Goal: Task Accomplishment & Management: Use online tool/utility

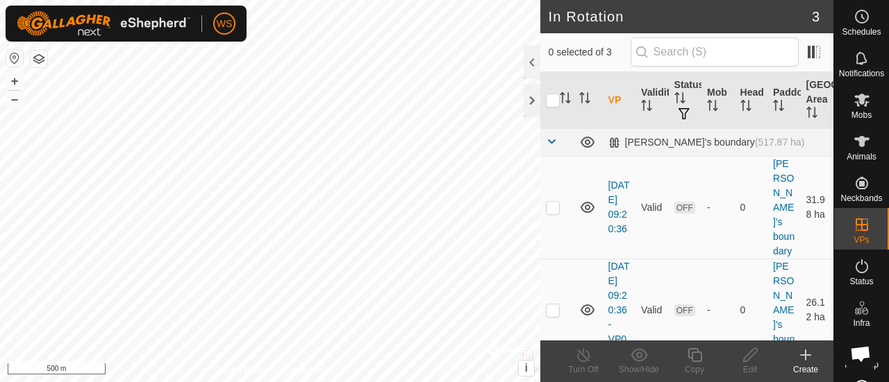
scroll to position [67, 0]
click at [553, 309] on p-checkbox at bounding box center [553, 310] width 14 height 11
checkbox input "true"
click at [551, 202] on p-checkbox at bounding box center [553, 207] width 14 height 11
checkbox input "true"
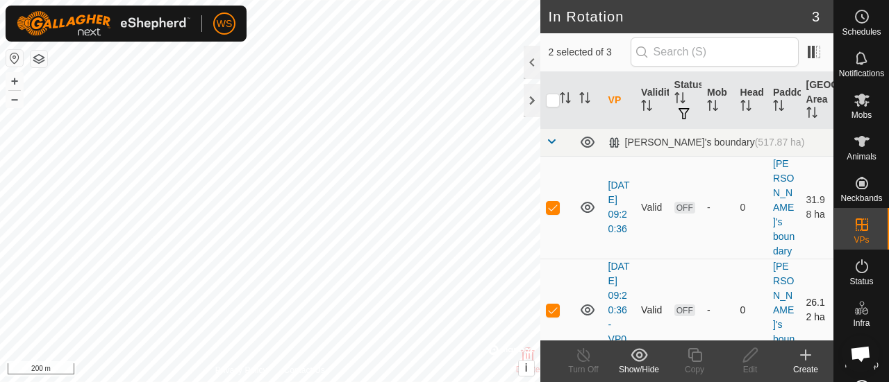
click at [551, 305] on p-checkbox at bounding box center [553, 310] width 14 height 11
checkbox input "false"
click at [551, 202] on p-checkbox at bounding box center [553, 207] width 14 height 11
checkbox input "false"
click at [549, 305] on p-checkbox at bounding box center [553, 310] width 14 height 11
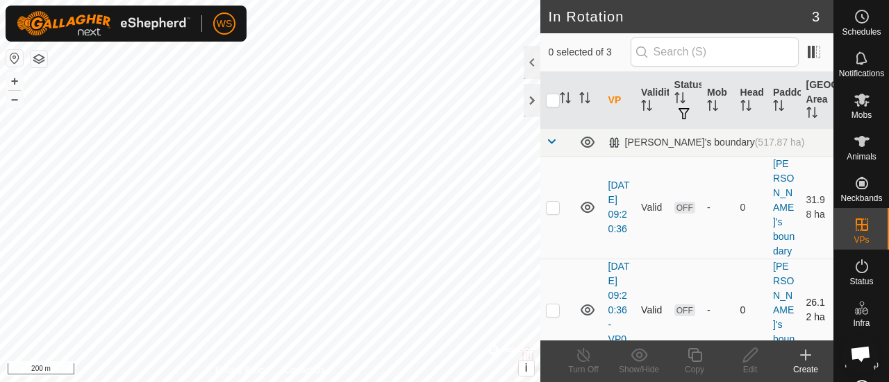
checkbox input "true"
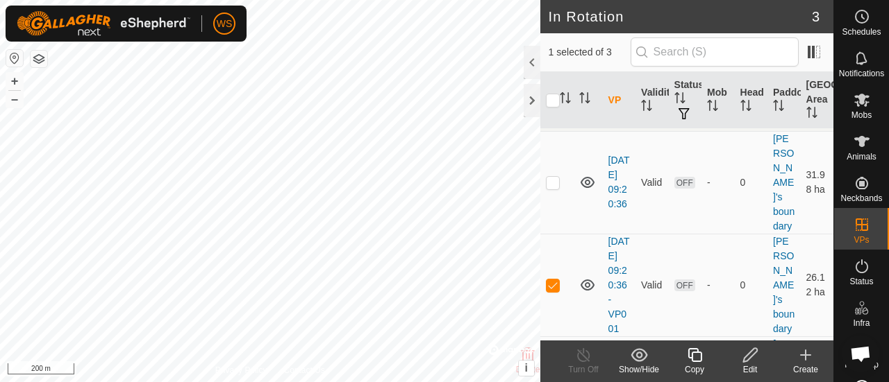
scroll to position [19, 0]
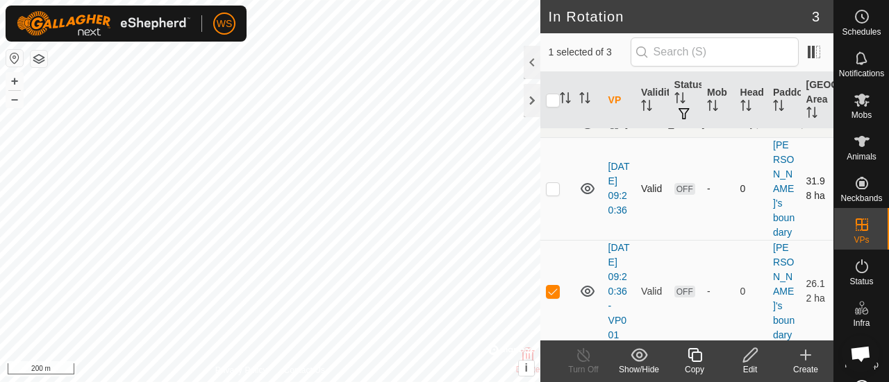
click at [548, 183] on p-checkbox at bounding box center [553, 188] width 14 height 11
click at [634, 345] on div "Show/Hide" at bounding box center [639, 362] width 56 height 42
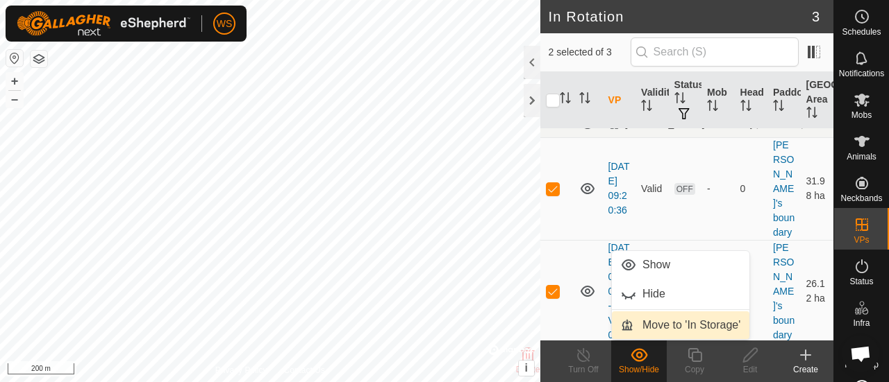
click at [662, 321] on link "Move to 'In Storage'" at bounding box center [680, 326] width 137 height 28
checkbox input "false"
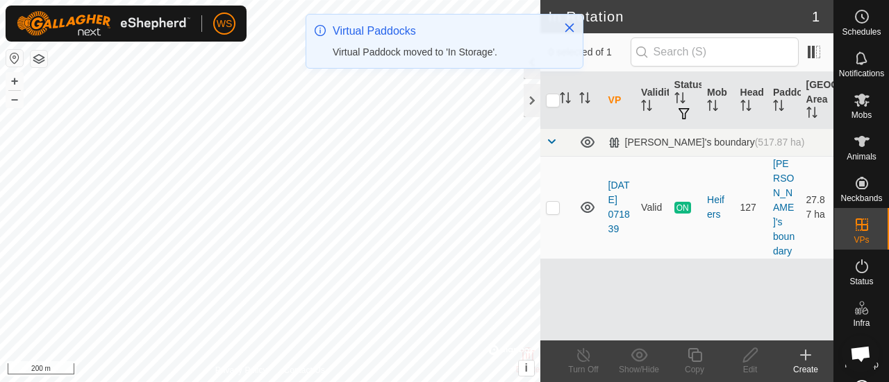
scroll to position [0, 0]
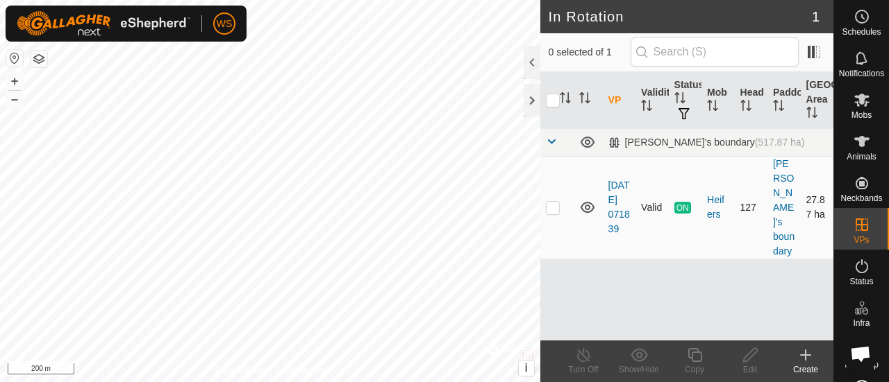
click at [550, 202] on p-checkbox at bounding box center [553, 207] width 14 height 11
checkbox input "true"
click at [693, 353] on icon at bounding box center [694, 355] width 14 height 14
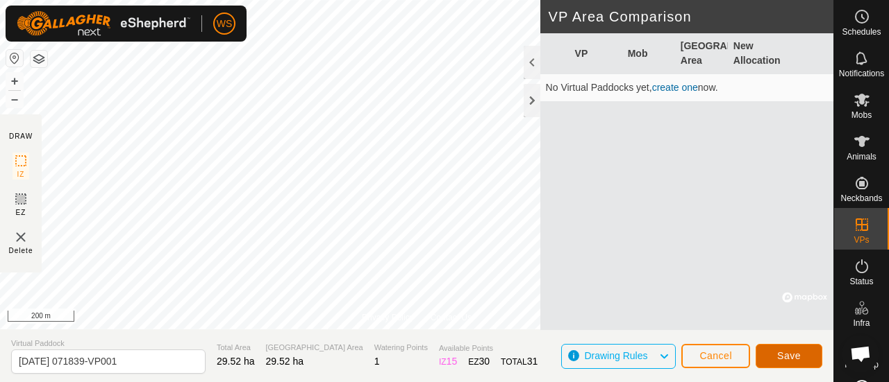
click at [783, 357] on span "Save" at bounding box center [789, 356] width 24 height 11
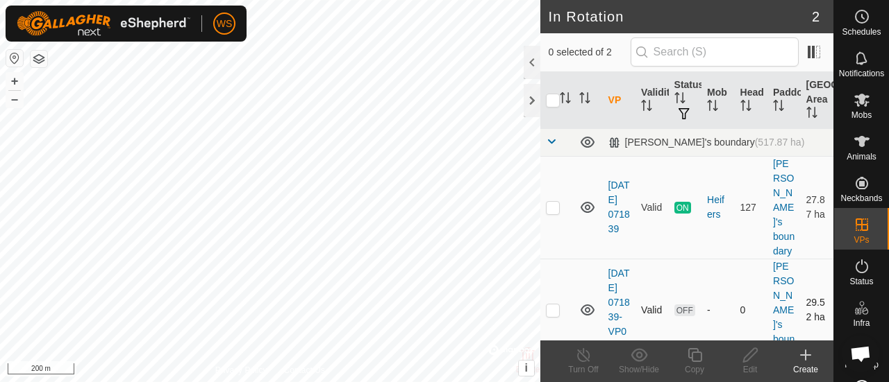
click at [552, 305] on p-checkbox at bounding box center [553, 310] width 14 height 11
checkbox input "true"
click at [691, 358] on icon at bounding box center [694, 355] width 14 height 14
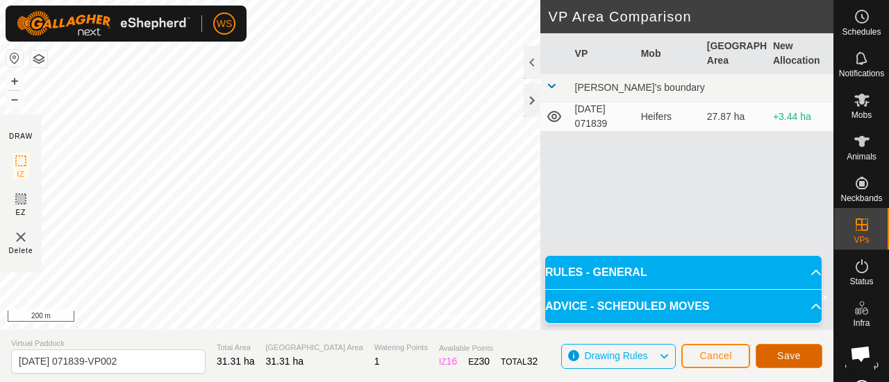
click at [779, 353] on span "Save" at bounding box center [789, 356] width 24 height 11
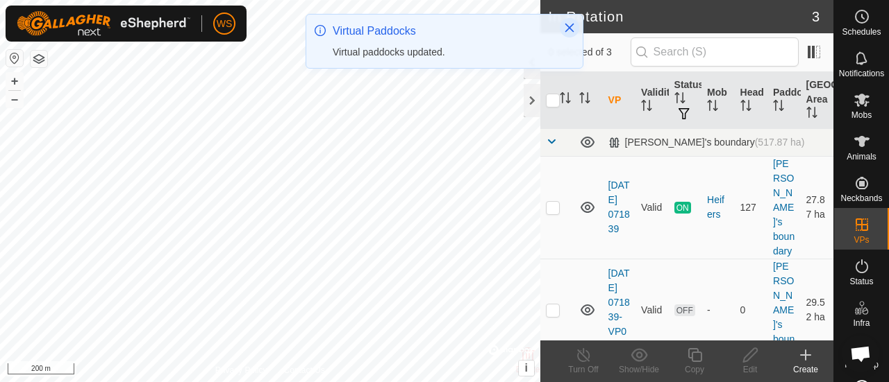
click at [569, 31] on icon "Close" at bounding box center [569, 27] width 11 height 11
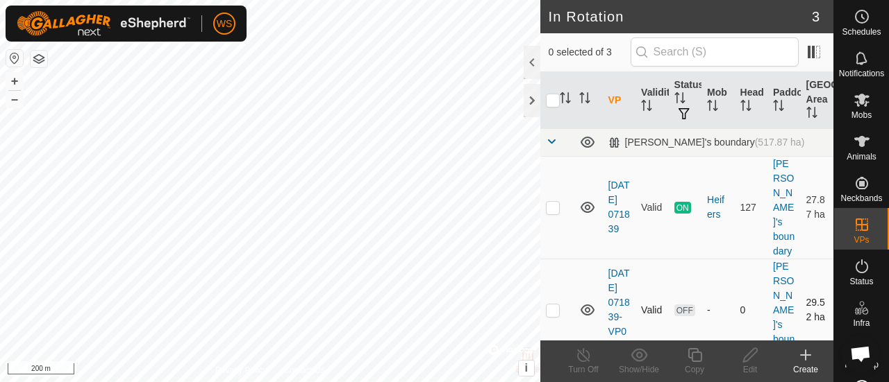
checkbox input "true"
click at [530, 101] on div at bounding box center [531, 100] width 17 height 33
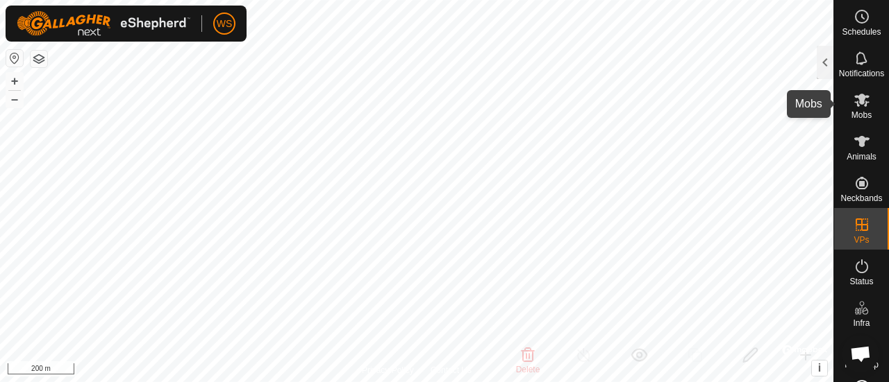
click at [861, 109] on es-mob-svg-icon at bounding box center [861, 100] width 25 height 22
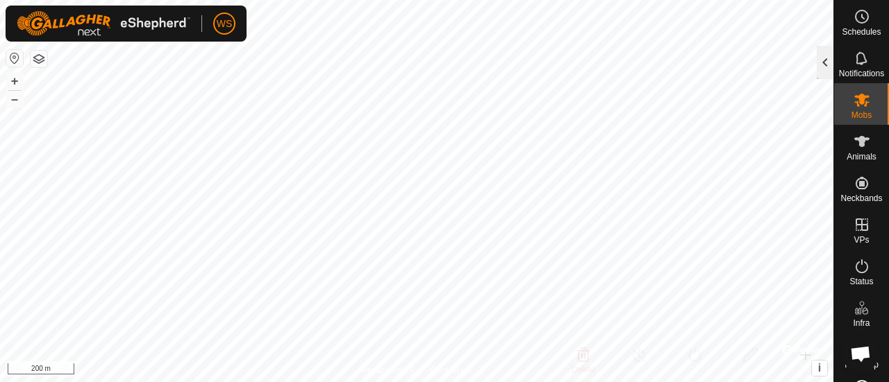
click at [826, 62] on div at bounding box center [824, 62] width 17 height 33
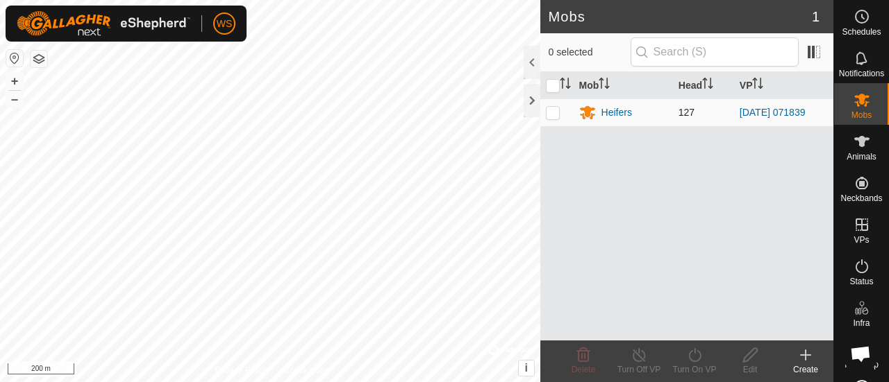
click at [553, 117] on td at bounding box center [556, 113] width 33 height 28
checkbox input "true"
click at [695, 360] on icon at bounding box center [694, 355] width 17 height 17
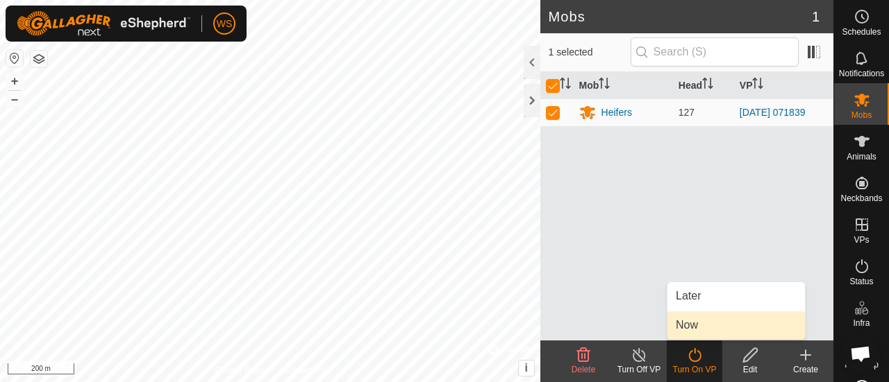
click at [693, 319] on link "Now" at bounding box center [735, 326] width 137 height 28
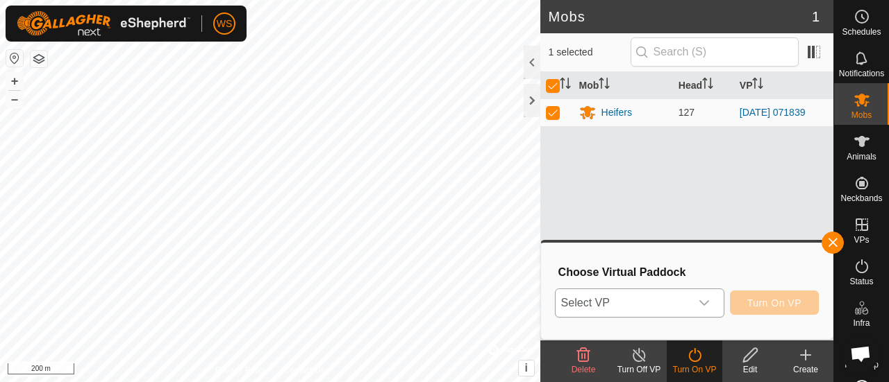
click at [687, 304] on span "Select VP" at bounding box center [622, 303] width 135 height 28
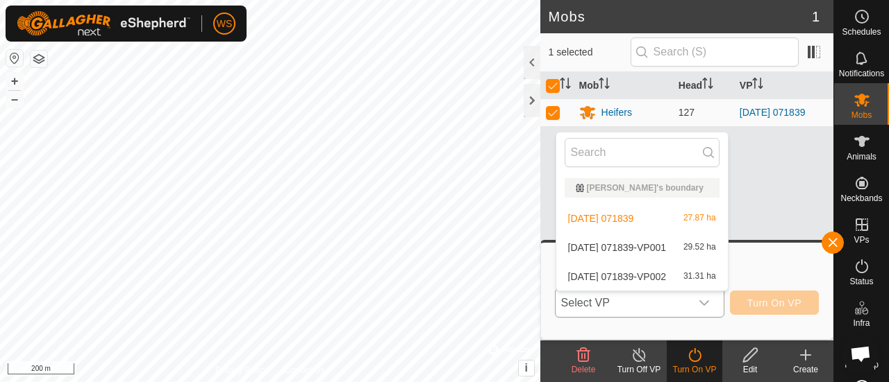
click at [669, 251] on li "[DATE] 071839-VP001 29.52 ha" at bounding box center [641, 248] width 171 height 28
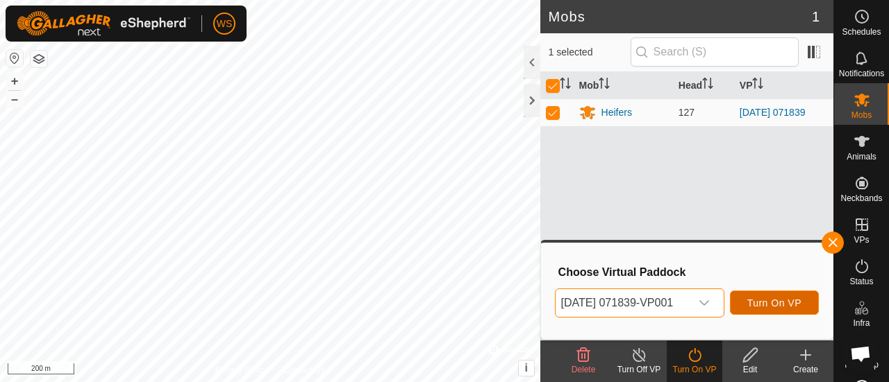
click at [783, 305] on span "Turn On VP" at bounding box center [774, 303] width 54 height 11
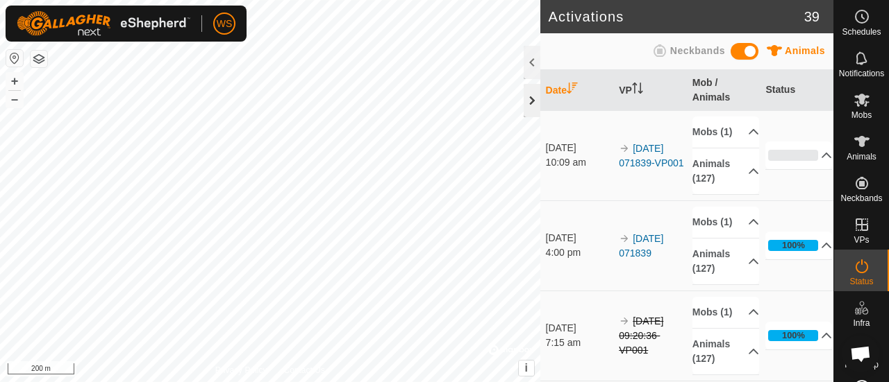
click at [533, 96] on div at bounding box center [531, 100] width 17 height 33
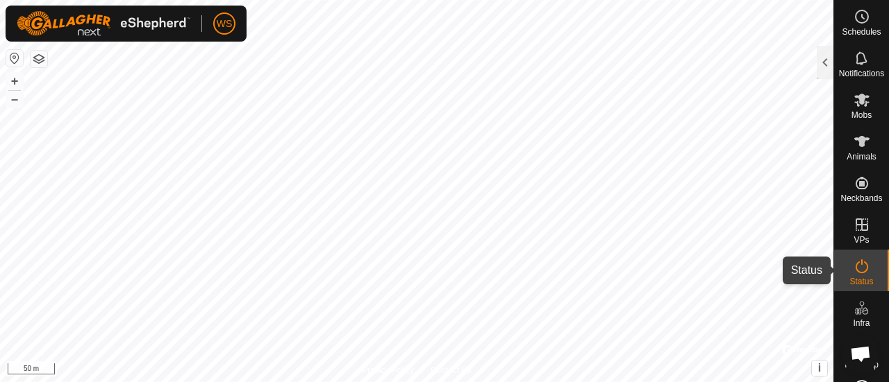
click at [861, 271] on icon at bounding box center [861, 266] width 17 height 17
click at [857, 264] on icon at bounding box center [861, 266] width 17 height 17
click at [821, 65] on div at bounding box center [824, 62] width 17 height 33
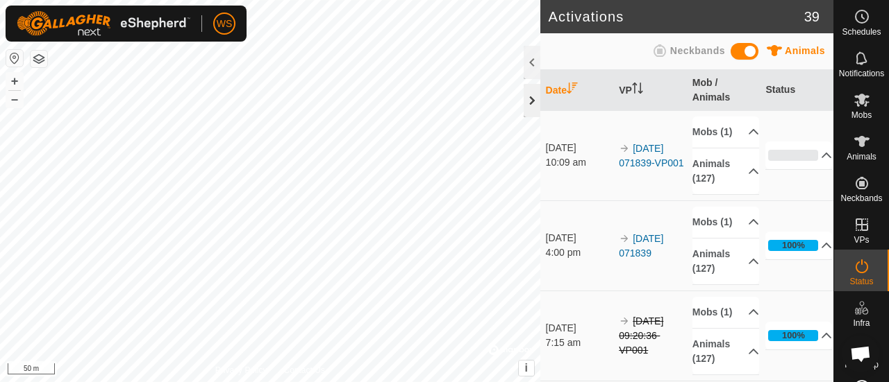
click at [530, 100] on div at bounding box center [531, 100] width 17 height 33
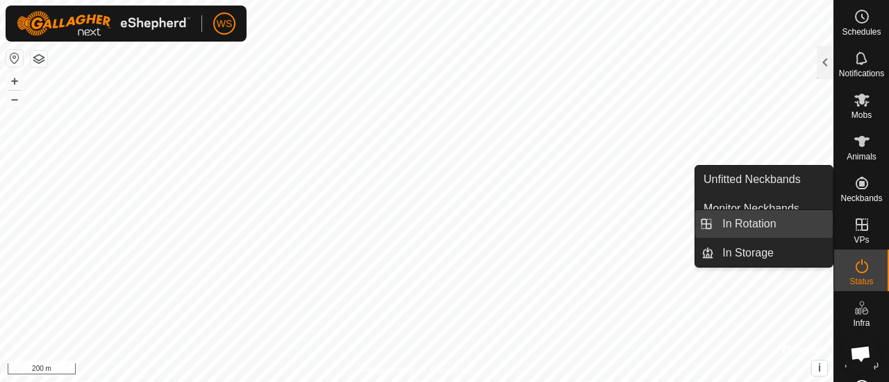
click at [764, 226] on link "In Rotation" at bounding box center [773, 224] width 119 height 28
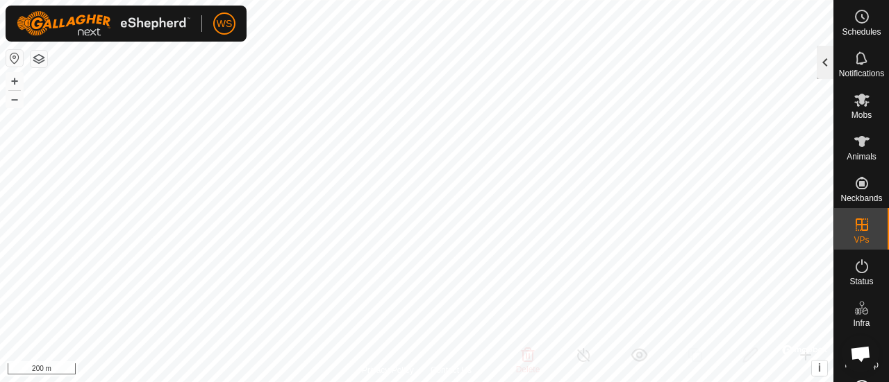
click at [830, 62] on div at bounding box center [824, 62] width 17 height 33
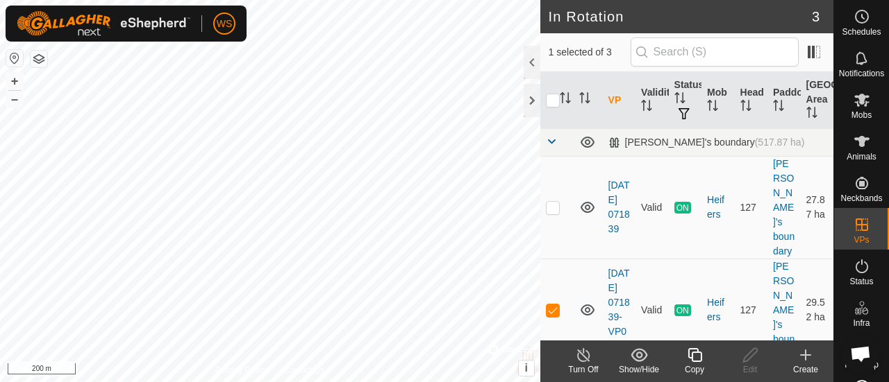
scroll to position [136, 0]
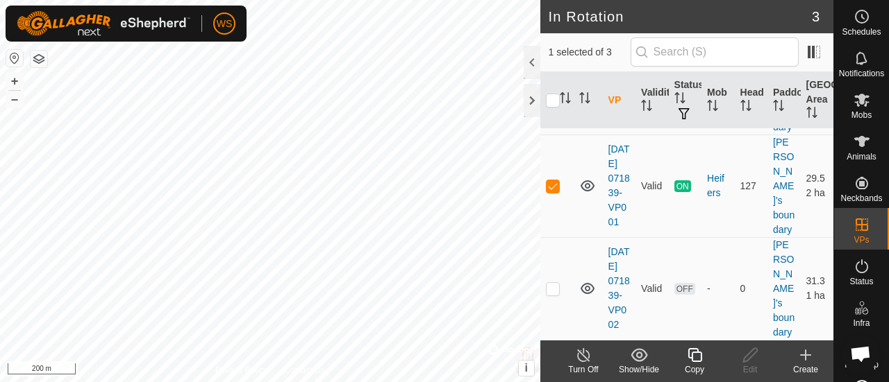
click at [808, 357] on icon at bounding box center [805, 355] width 17 height 17
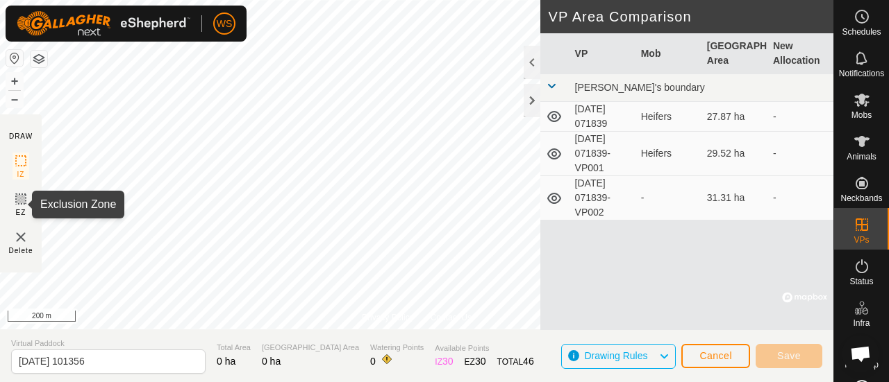
click at [24, 201] on icon at bounding box center [20, 199] width 17 height 17
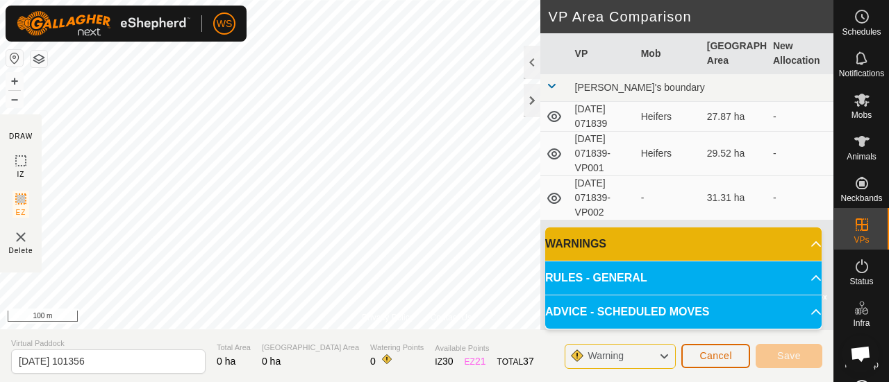
click at [722, 356] on span "Cancel" at bounding box center [715, 356] width 33 height 11
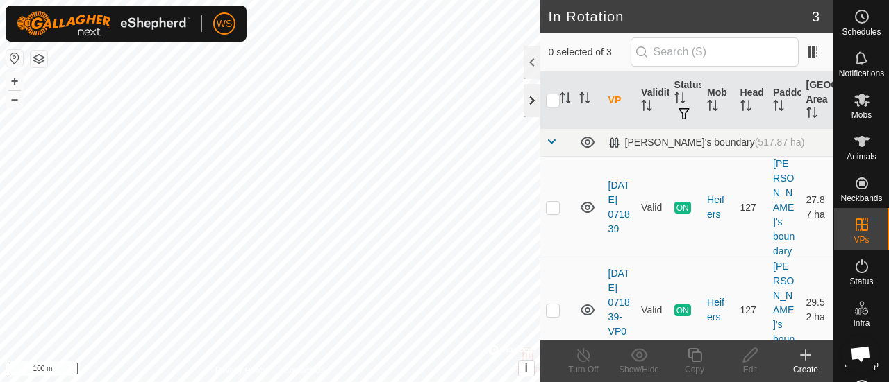
click at [532, 101] on div at bounding box center [531, 100] width 17 height 33
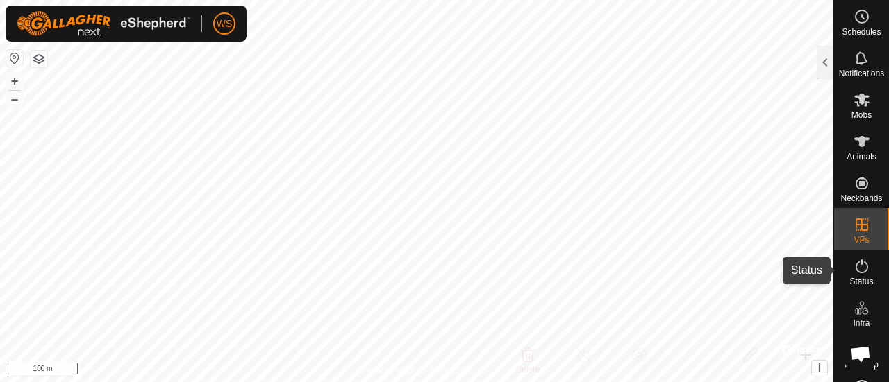
click at [853, 260] on icon at bounding box center [861, 266] width 17 height 17
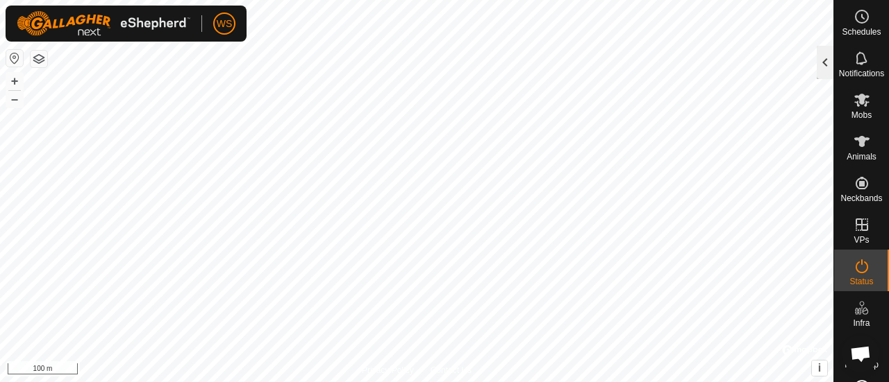
click at [823, 73] on div at bounding box center [824, 62] width 17 height 33
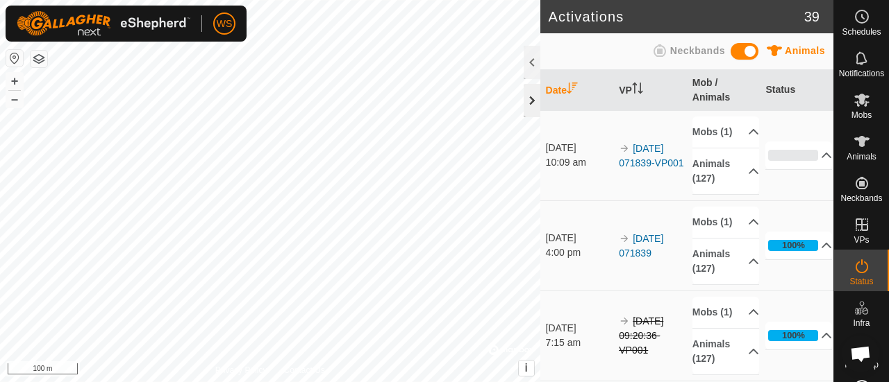
click at [525, 105] on div at bounding box center [531, 100] width 17 height 33
